Goal: Find specific page/section: Find specific page/section

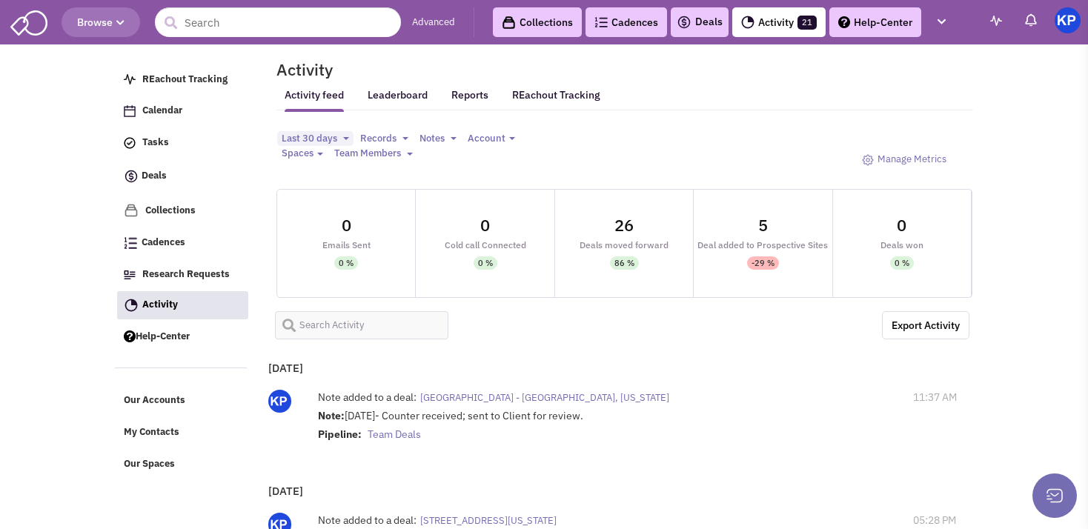
select select
click at [697, 25] on link "Deals" at bounding box center [700, 22] width 46 height 18
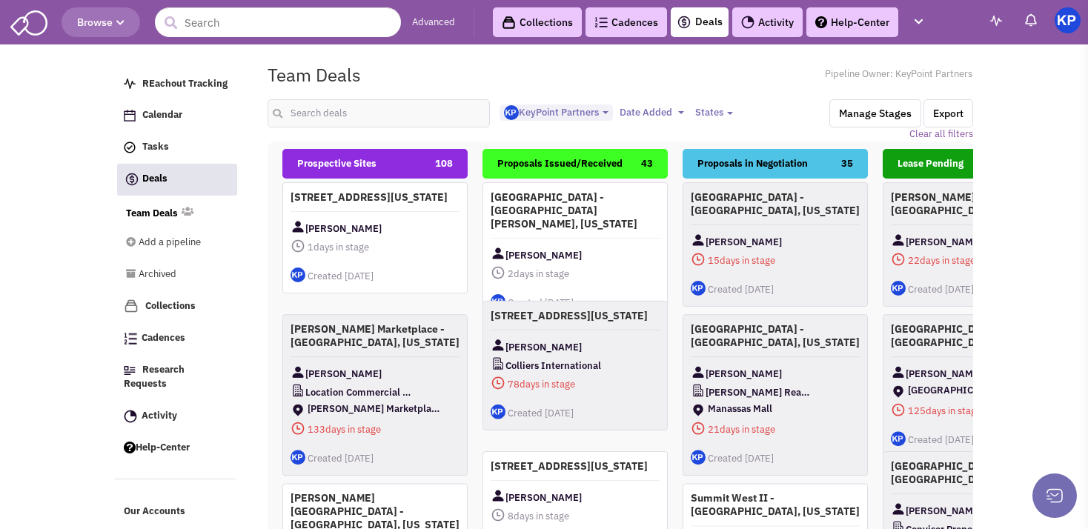
select select "1900"
select select
click at [334, 119] on input "text" at bounding box center [379, 113] width 222 height 28
type input "nampa"
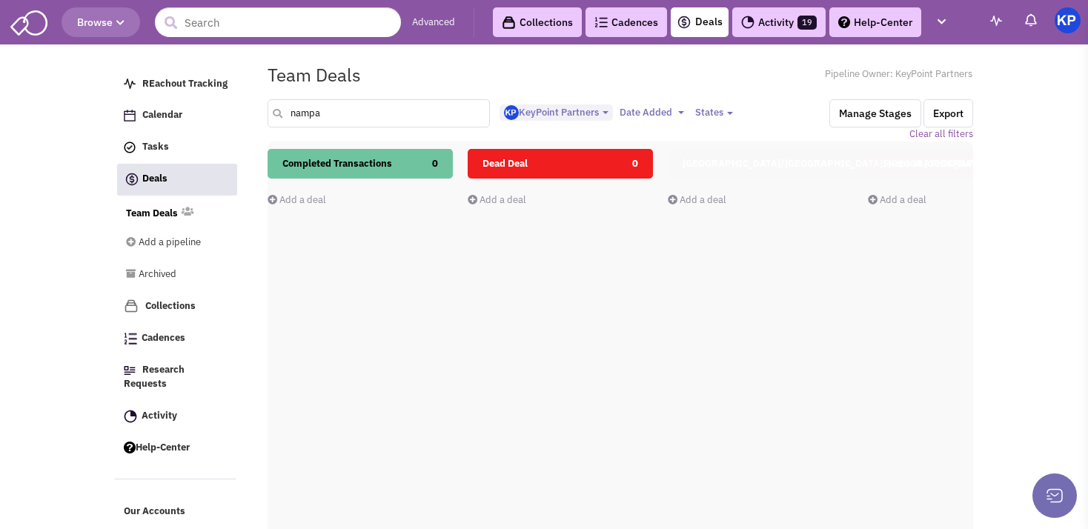
scroll to position [0, 853]
